Goal: Information Seeking & Learning: Learn about a topic

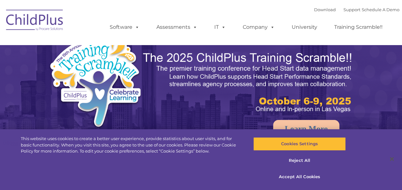
select select "MEDIUM"
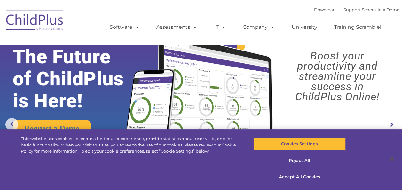
click at [274, 9] on div "Download Support | Schedule A Demo  MENU MENU Software ChildPlus: The original…" at bounding box center [248, 22] width 302 height 35
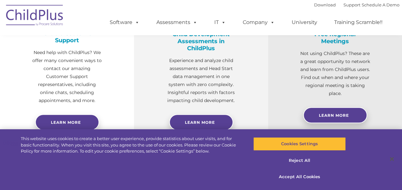
scroll to position [288, 0]
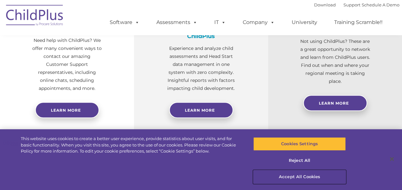
click at [301, 174] on button "Accept All Cookies" at bounding box center [299, 176] width 92 height 13
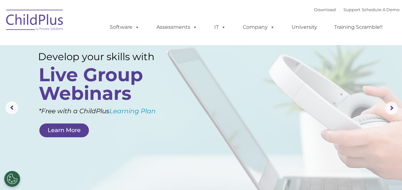
scroll to position [13, 0]
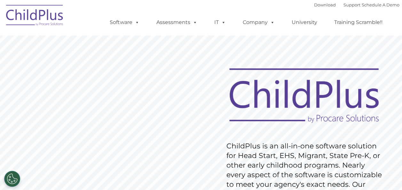
click at [231, 7] on div "Download Support | Schedule A Demo  MENU MENU Software ChildPlus: The original…" at bounding box center [248, 17] width 302 height 35
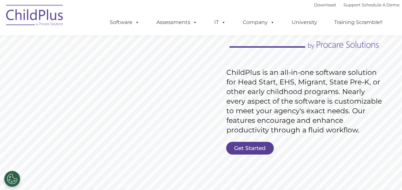
scroll to position [73, 0]
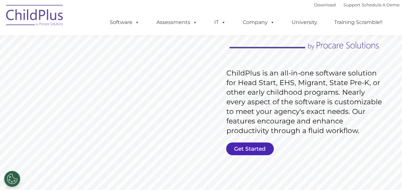
click at [241, 153] on link "Get Started" at bounding box center [250, 148] width 48 height 13
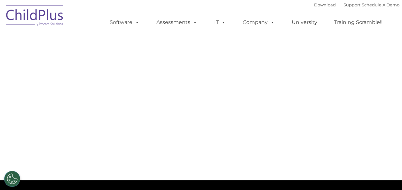
select select "MEDIUM"
